Goal: Task Accomplishment & Management: Manage account settings

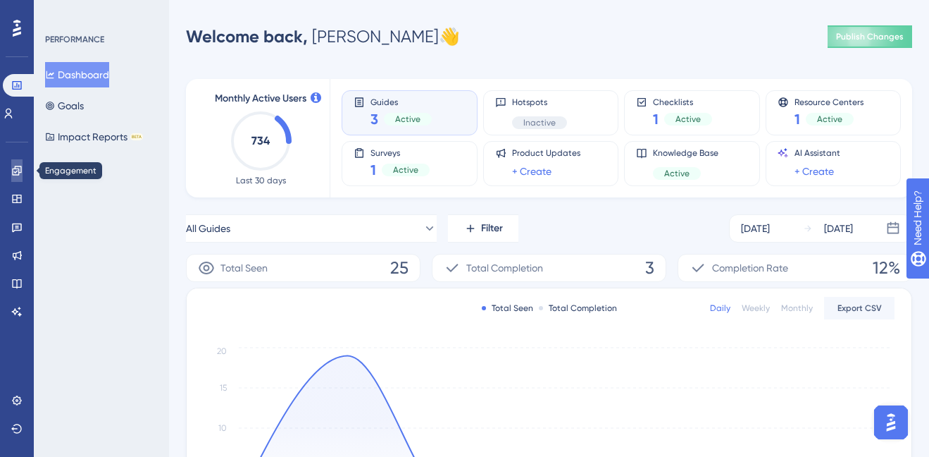
click at [13, 176] on link at bounding box center [16, 170] width 11 height 23
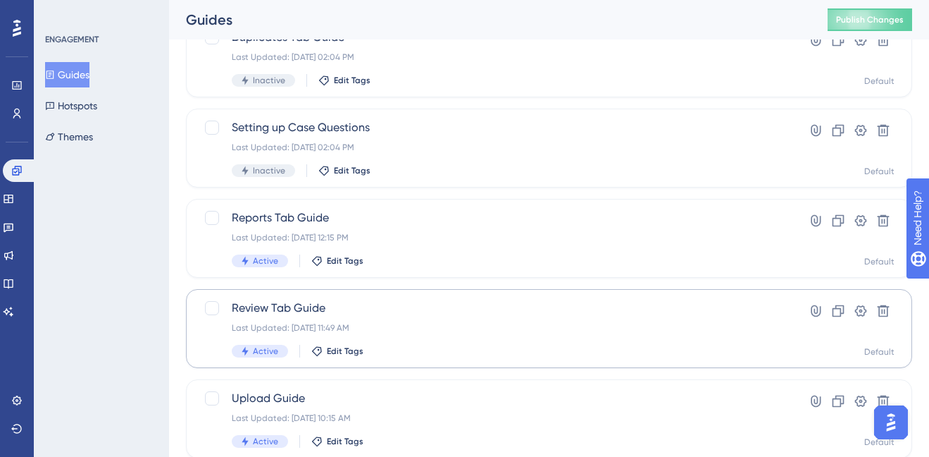
scroll to position [158, 0]
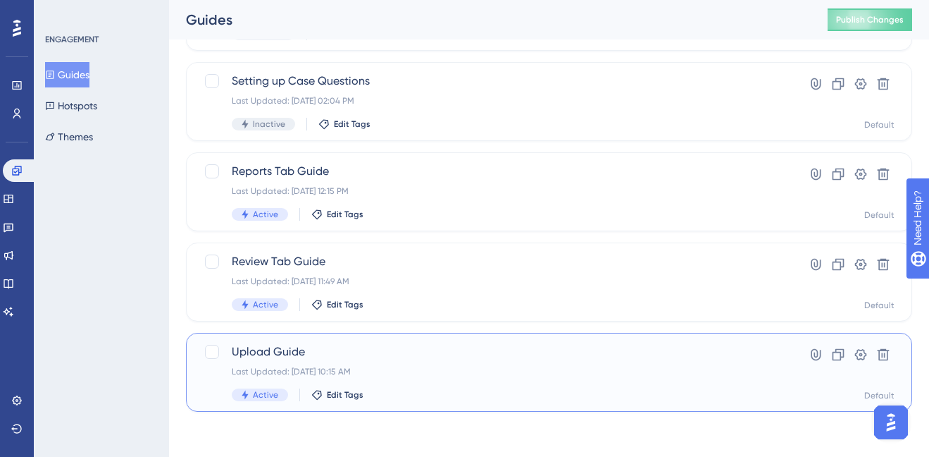
click at [437, 383] on div "Upload Guide Last Updated: [DATE] 10:15 AM Active Edit Tags" at bounding box center [493, 372] width 522 height 58
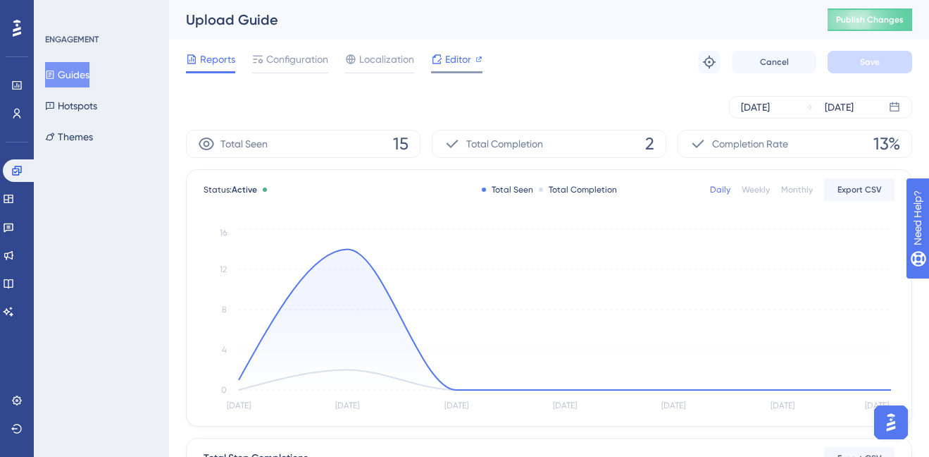
click at [450, 70] on div "Editor" at bounding box center [456, 62] width 51 height 23
click at [89, 79] on button "Guides" at bounding box center [67, 74] width 44 height 25
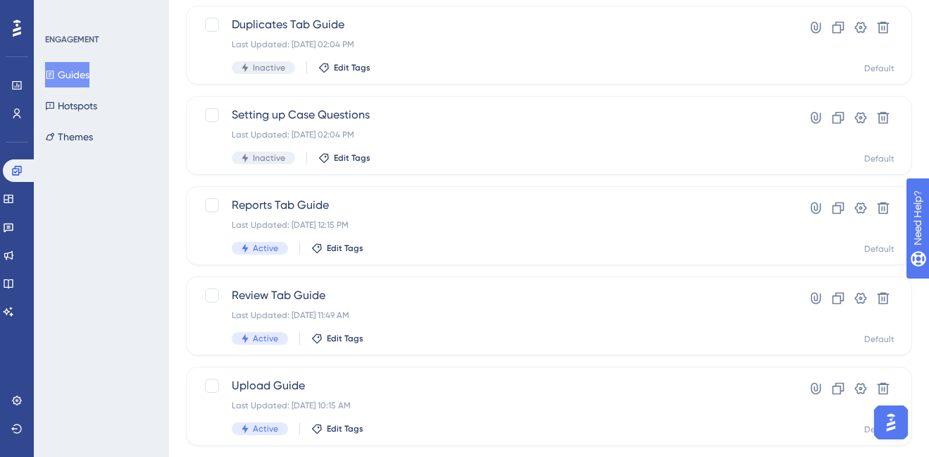
scroll to position [158, 0]
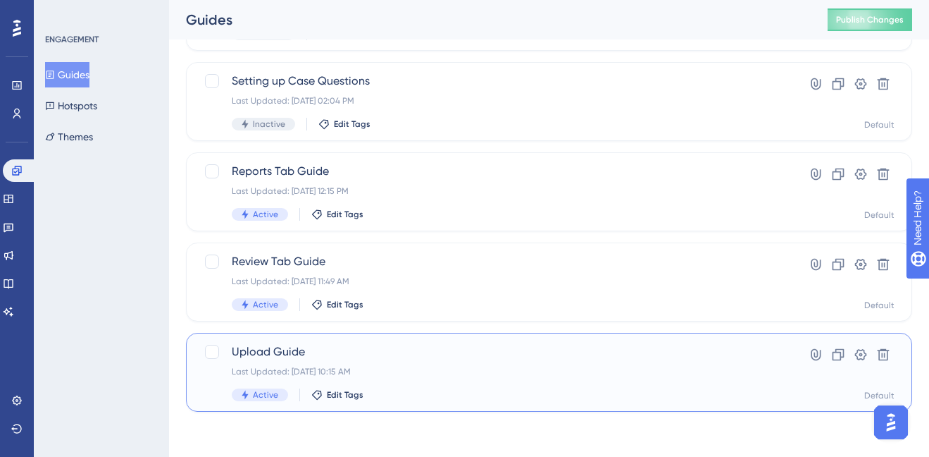
click at [400, 369] on div "Last Updated: [DATE] 10:15 AM" at bounding box center [493, 371] width 522 height 11
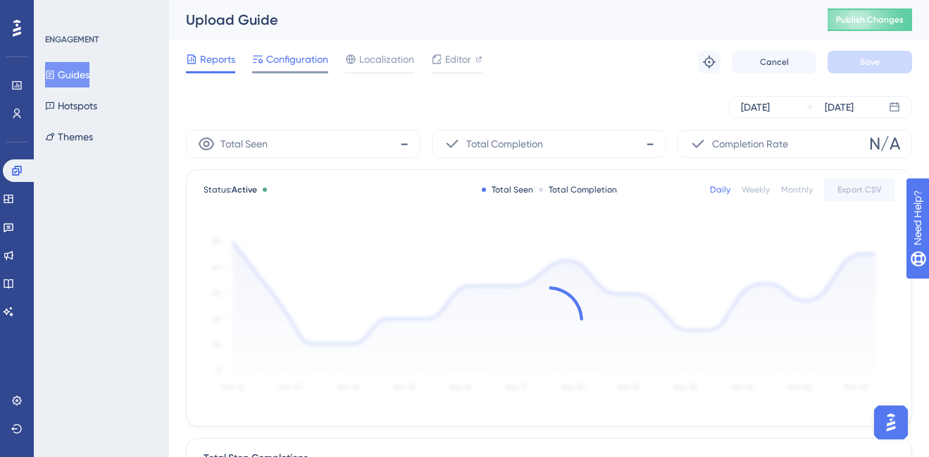
click at [304, 62] on span "Configuration" at bounding box center [297, 59] width 62 height 17
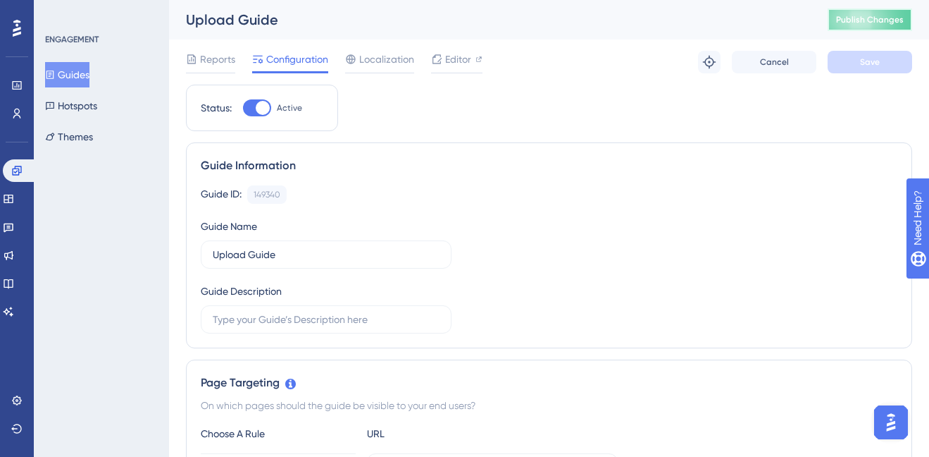
click at [862, 17] on span "Publish Changes" at bounding box center [870, 19] width 68 height 11
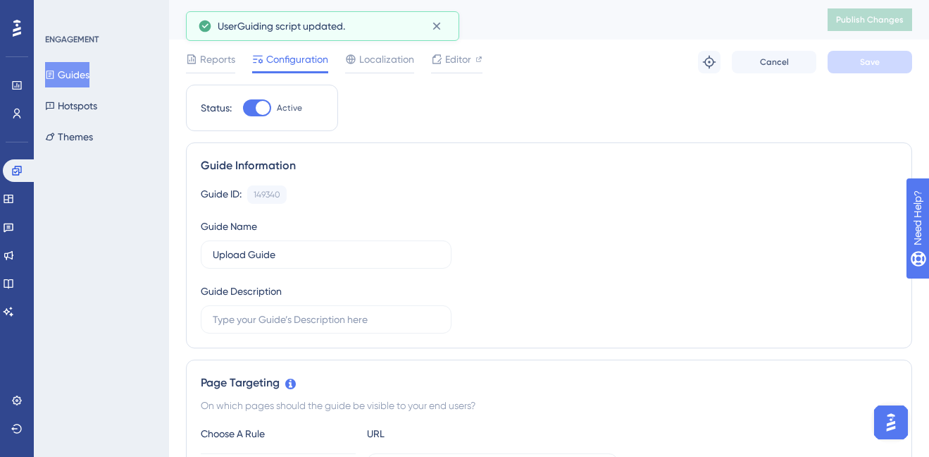
click at [77, 78] on button "Guides" at bounding box center [67, 74] width 44 height 25
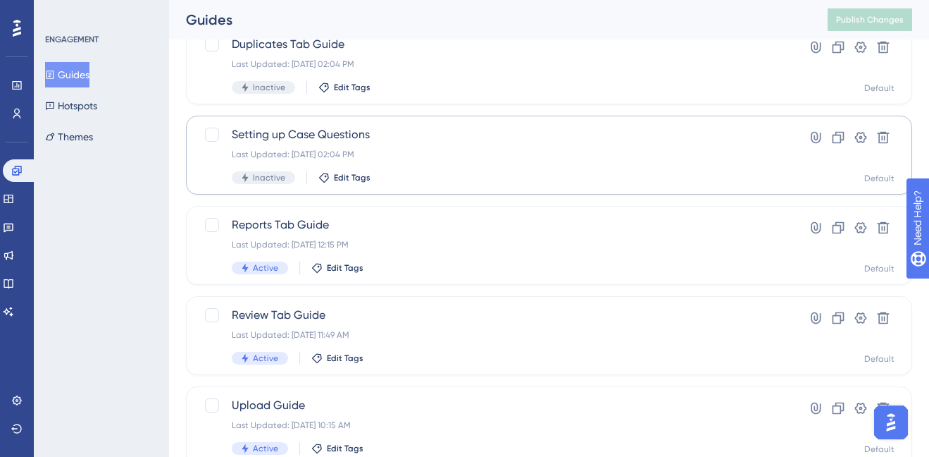
scroll to position [118, 0]
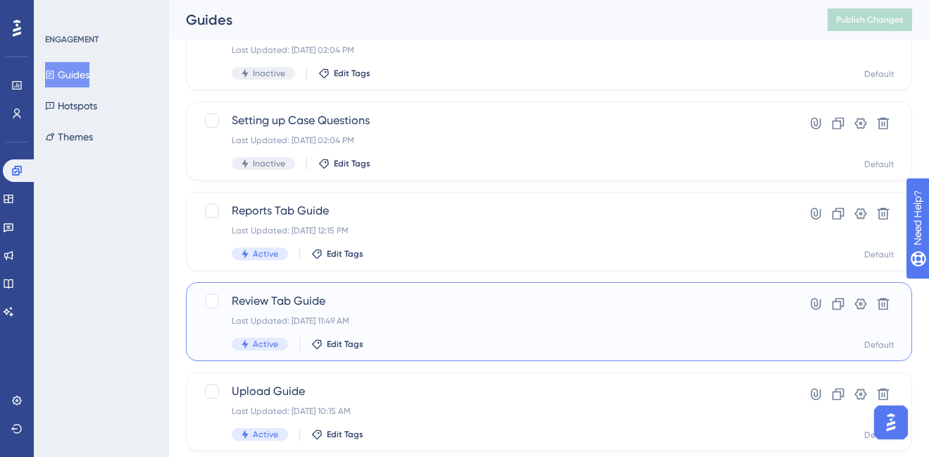
click at [390, 309] on div "Review Tab Guide Last Updated: Sep 23 2025, 11:49 AM Active Edit Tags" at bounding box center [493, 321] width 522 height 58
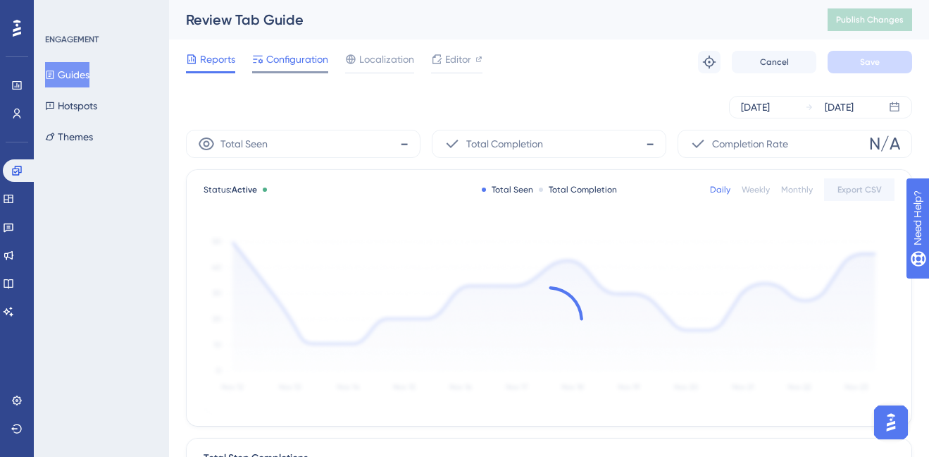
click at [280, 60] on span "Configuration" at bounding box center [297, 59] width 62 height 17
